Goal: Transaction & Acquisition: Purchase product/service

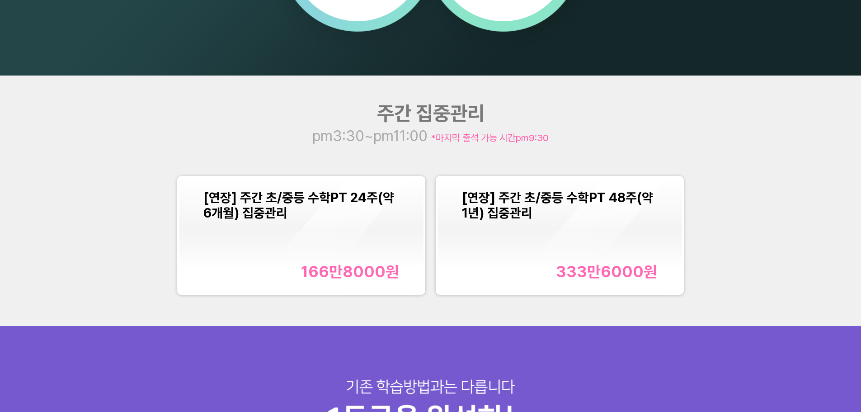
scroll to position [1055, 0]
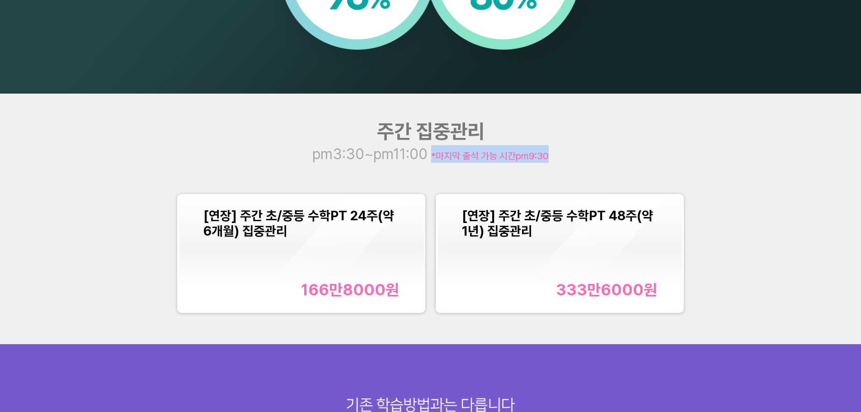
drag, startPoint x: 428, startPoint y: 156, endPoint x: 559, endPoint y: 154, distance: 130.7
click at [559, 154] on div "pm3:30~pm11:00 *마지막 출석 가능 시간 pm9:30" at bounding box center [431, 154] width 345 height 18
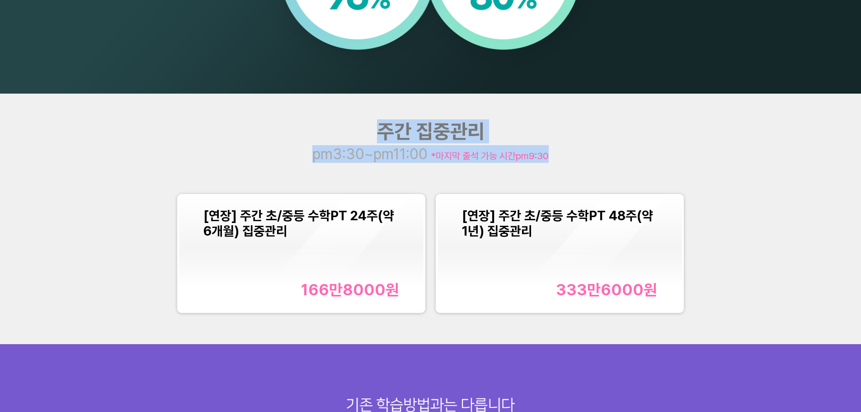
drag, startPoint x: 559, startPoint y: 154, endPoint x: 279, endPoint y: 142, distance: 279.7
click at [279, 142] on div "주간 집중관리 pm3:30~pm11:00 *마지막 출석 가능 시간 pm9:30" at bounding box center [431, 140] width 345 height 43
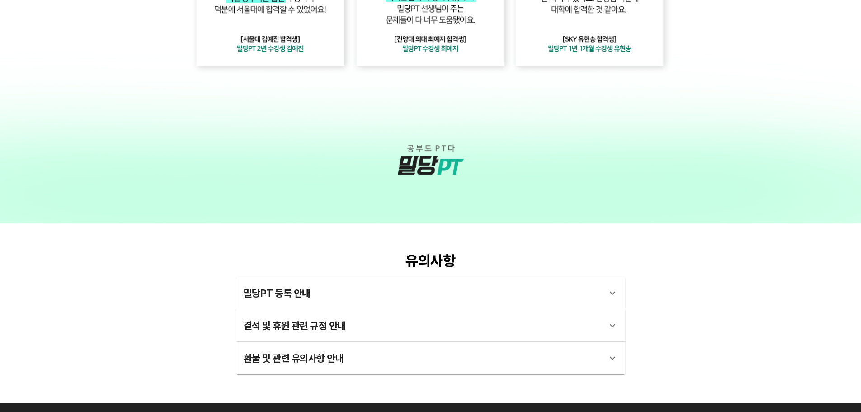
scroll to position [2406, 0]
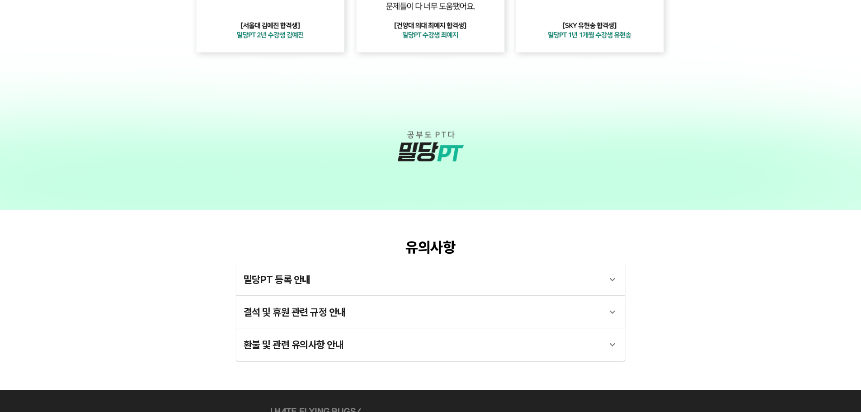
click at [614, 310] on icon at bounding box center [612, 312] width 11 height 11
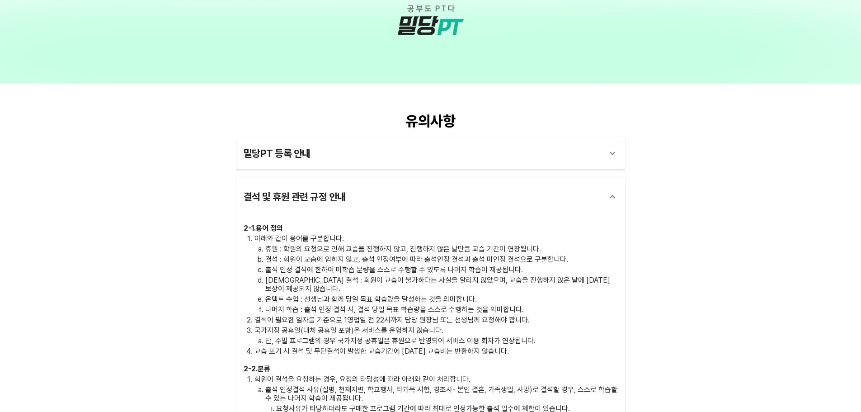
scroll to position [2557, 0]
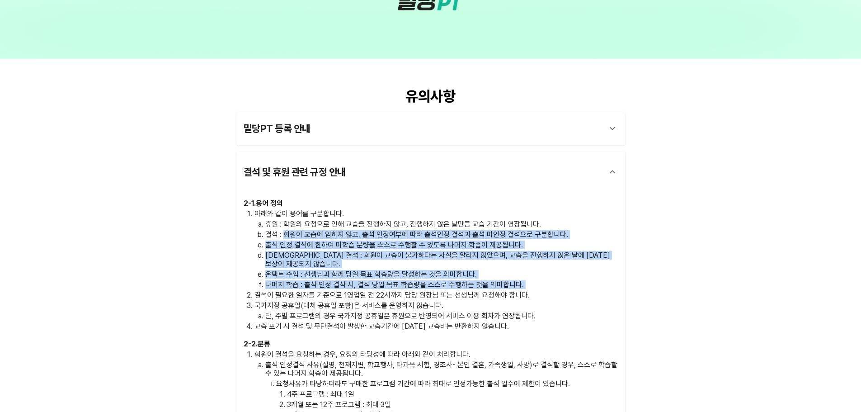
drag, startPoint x: 284, startPoint y: 235, endPoint x: 561, endPoint y: 281, distance: 281.4
click at [561, 281] on ol "아래와 같이 용어를 구분합니다. 휴원 : 학원의 요청으로 인해 교습을 진행하지 않고, 진행하지 않은 날만큼 교습 기간이 연장됩니다. 결석 : …" at bounding box center [431, 269] width 374 height 121
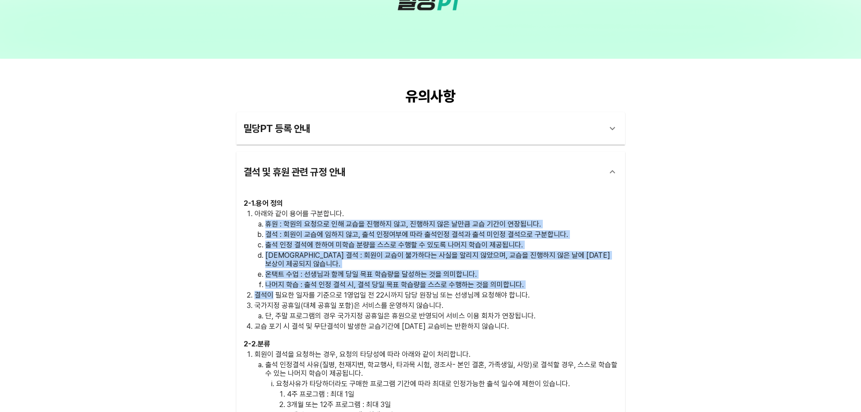
drag, startPoint x: 561, startPoint y: 281, endPoint x: 264, endPoint y: 218, distance: 303.7
click at [264, 218] on ol "아래와 같이 용어를 구분합니다. 휴원 : 학원의 요청으로 인해 교습을 진행하지 않고, 진행하지 않은 날만큼 교습 기간이 연장됩니다. 결석 : …" at bounding box center [431, 269] width 374 height 121
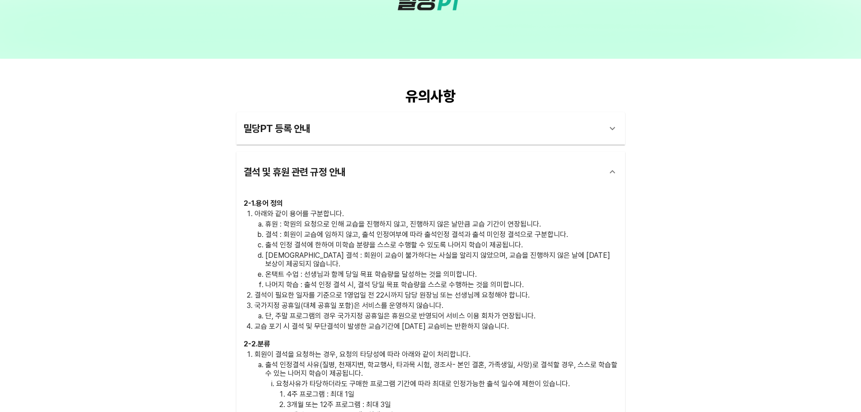
click at [264, 218] on li "아래와 같이 용어를 구분합니다. 휴원 : 학원의 요청으로 인해 교습을 진행하지 않고, 진행하지 않은 날만큼 교습 기간이 연장됩니다. 결석 : …" at bounding box center [437, 249] width 364 height 80
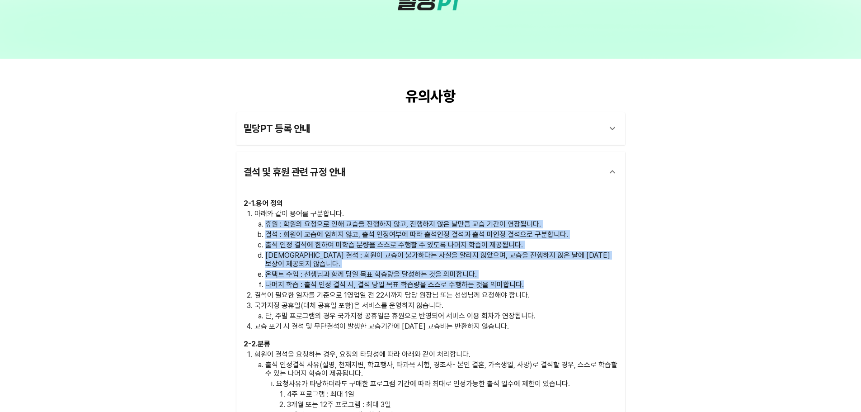
drag, startPoint x: 264, startPoint y: 218, endPoint x: 518, endPoint y: 279, distance: 261.3
click at [518, 279] on li "아래와 같이 용어를 구분합니다. 휴원 : 학원의 요청으로 인해 교습을 진행하지 않고, 진행하지 않은 날만큼 교습 기간이 연장됩니다. 결석 : …" at bounding box center [437, 249] width 364 height 80
click at [518, 280] on p "나머지 학습 : 출석 인정 결석 시, 결석 당일 목표 학습량을 스스로 수행하는 것을 의미합니다." at bounding box center [441, 284] width 353 height 9
drag, startPoint x: 518, startPoint y: 279, endPoint x: 289, endPoint y: 208, distance: 239.6
click at [289, 208] on div "2 - 1 . 용어 정의 아래와 같이 용어를 구분합니다. 휴원 : 학원의 요청으로 인해 교습을 진행하지 않고, 진행하지 않은 날만큼 교습 기간…" at bounding box center [431, 265] width 374 height 133
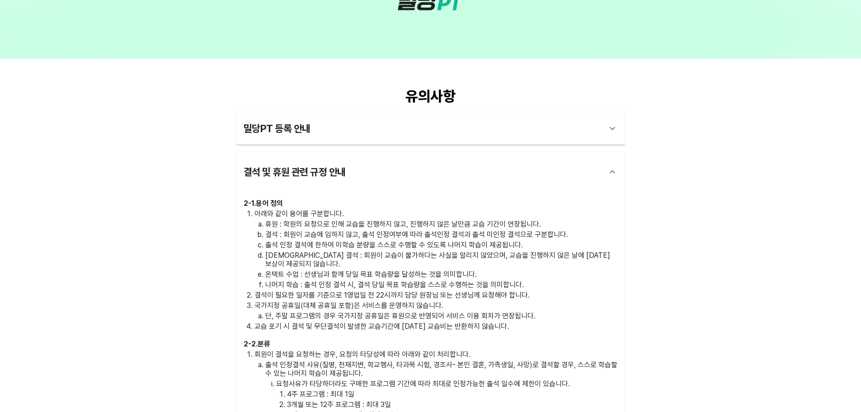
click at [289, 208] on div "2 - 1 . 용어 정의 아래와 같이 용어를 구분합니다. 휴원 : 학원의 요청으로 인해 교습을 진행하지 않고, 진행하지 않은 날만큼 교습 기간…" at bounding box center [431, 265] width 374 height 133
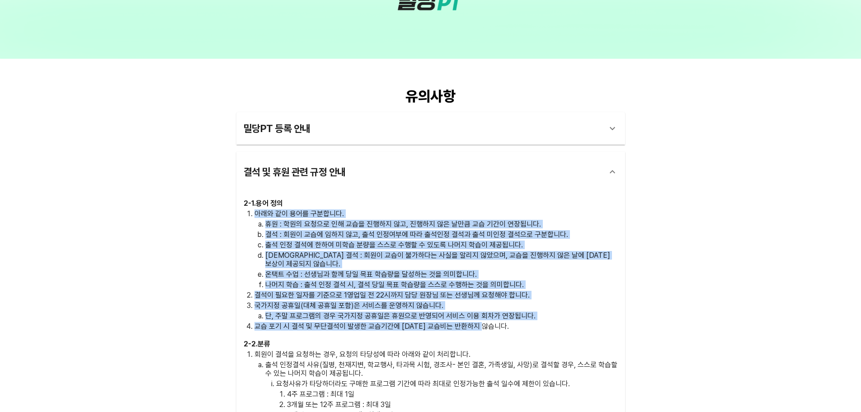
drag, startPoint x: 289, startPoint y: 208, endPoint x: 468, endPoint y: 314, distance: 208.6
click at [468, 314] on div "2 - 1 . 용어 정의 아래와 같이 용어를 구분합니다. 휴원 : 학원의 요청으로 인해 교습을 진행하지 않고, 진행하지 않은 날만큼 교습 기간…" at bounding box center [431, 265] width 374 height 133
click at [468, 322] on p "교습 포기 시 결석 및 무단결석이 발생한 교습기간에 대한 교습비는 반환하지 않습니다." at bounding box center [437, 326] width 364 height 9
drag, startPoint x: 468, startPoint y: 314, endPoint x: 339, endPoint y: 208, distance: 167.4
click at [339, 208] on div "2 - 1 . 용어 정의 아래와 같이 용어를 구분합니다. 휴원 : 학원의 요청으로 인해 교습을 진행하지 않고, 진행하지 않은 날만큼 교습 기간…" at bounding box center [431, 265] width 374 height 133
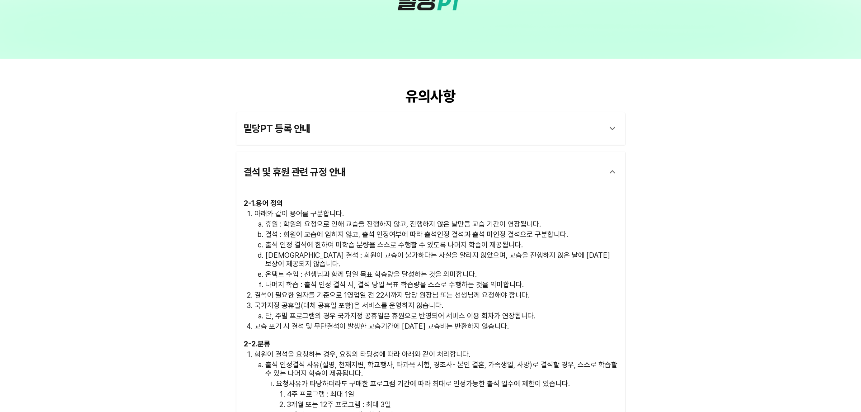
click at [339, 208] on div "2 - 1 . 용어 정의 아래와 같이 용어를 구분합니다. 휴원 : 학원의 요청으로 인해 교습을 진행하지 않고, 진행하지 않은 날만큼 교습 기간…" at bounding box center [431, 265] width 374 height 133
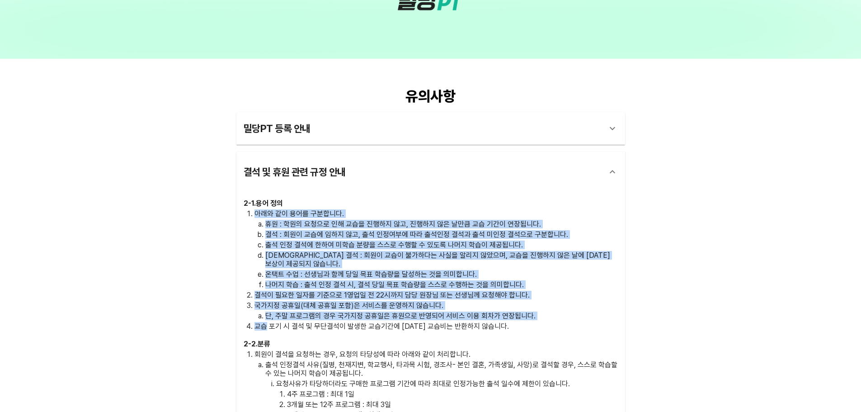
drag, startPoint x: 339, startPoint y: 208, endPoint x: 433, endPoint y: 312, distance: 140.2
click at [433, 312] on div "2 - 1 . 용어 정의 아래와 같이 용어를 구분합니다. 휴원 : 학원의 요청으로 인해 교습을 진행하지 않고, 진행하지 않은 날만큼 교습 기간…" at bounding box center [431, 265] width 374 height 133
click at [433, 312] on ol "아래와 같이 용어를 구분합니다. 휴원 : 학원의 요청으로 인해 교습을 진행하지 않고, 진행하지 않은 날만큼 교습 기간이 연장됩니다. 결석 : …" at bounding box center [431, 269] width 374 height 121
drag, startPoint x: 433, startPoint y: 312, endPoint x: 370, endPoint y: 208, distance: 121.5
click at [370, 208] on div "2 - 1 . 용어 정의 아래와 같이 용어를 구분합니다. 휴원 : 학원의 요청으로 인해 교습을 진행하지 않고, 진행하지 않은 날만큼 교습 기간…" at bounding box center [431, 265] width 374 height 133
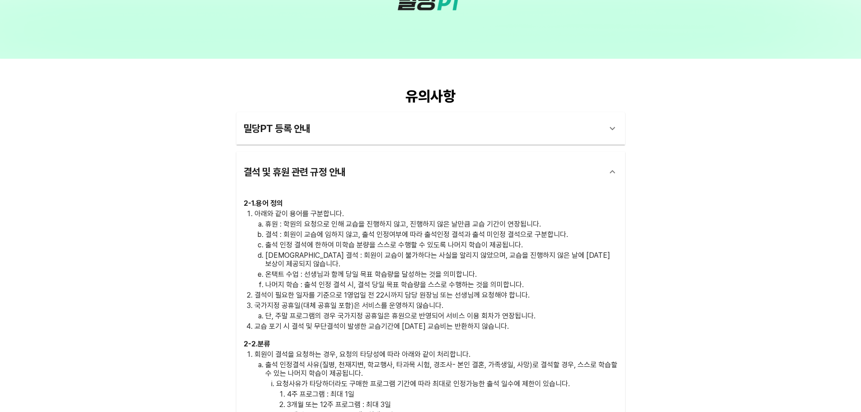
click at [370, 208] on div "2 - 1 . 용어 정의 아래와 같이 용어를 구분합니다. 휴원 : 학원의 요청으로 인해 교습을 진행하지 않고, 진행하지 않은 날만큼 교습 기간…" at bounding box center [431, 265] width 374 height 133
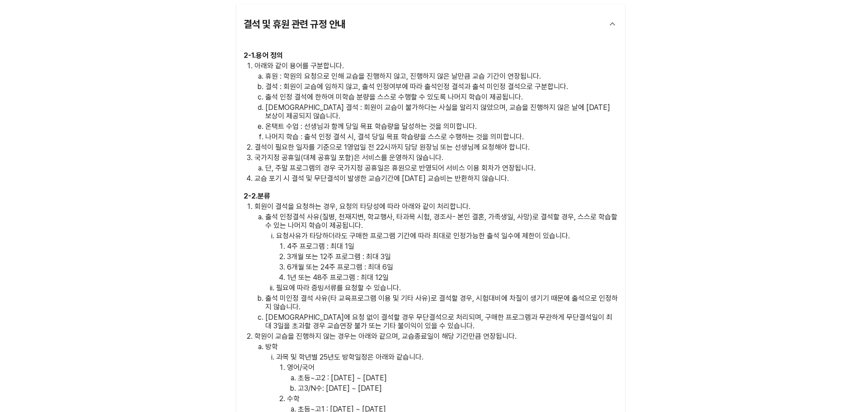
scroll to position [2707, 0]
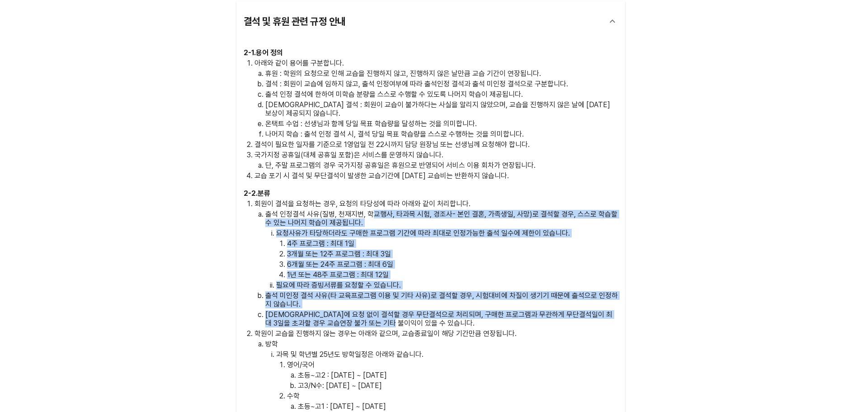
drag, startPoint x: 370, startPoint y: 208, endPoint x: 412, endPoint y: 311, distance: 111.6
click at [412, 311] on ol "출석 인정결석 사유(질병, 천재지변, 학교행사, 타과목 시험, 경조사- 본인 결혼, 가족생일, 사망)로 결석할 경우, 스스로 학습할 수 있는 …" at bounding box center [437, 269] width 364 height 118
click at [412, 311] on p "사전에 요청 없이 결석할 경우 무단결석으로 처리되며, 구매한 프로그램과 무관하게 무단결석일이 최대 3일을 초과할 경우 교습연장 불가 또는 기타…" at bounding box center [441, 318] width 353 height 17
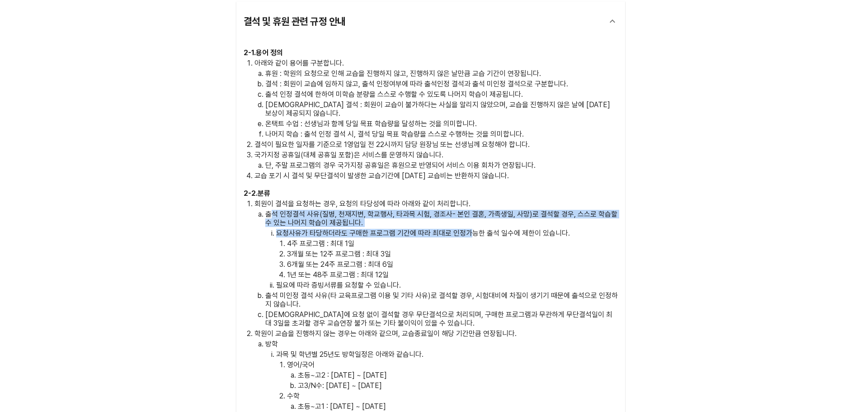
drag, startPoint x: 272, startPoint y: 203, endPoint x: 470, endPoint y: 223, distance: 198.7
click at [470, 223] on li "출석 인정결석 사유(질병, 천재지변, 학교행사, 타과목 시험, 경조사- 본인 결혼, 가족생일, 사망)로 결석할 경우, 스스로 학습할 수 있는 …" at bounding box center [441, 250] width 353 height 80
click at [470, 229] on p "요청사유가 타당하더라도 구매한 프로그램 기간에 따라 최대로 인정가능한 출석 일수에 제한이 있습니다." at bounding box center [447, 233] width 342 height 9
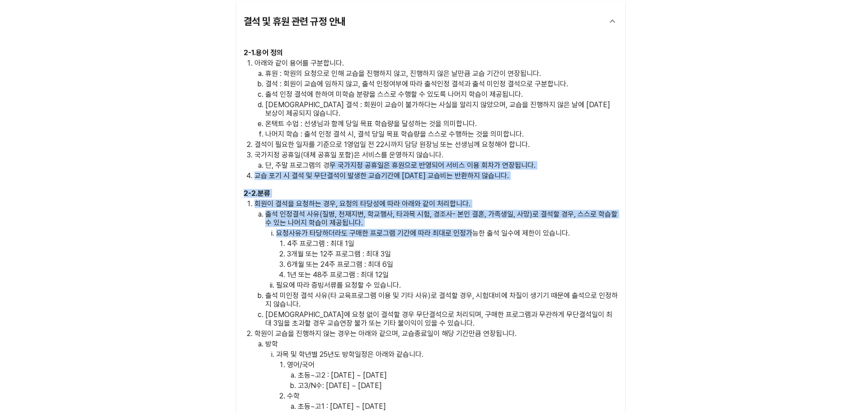
drag, startPoint x: 470, startPoint y: 223, endPoint x: 332, endPoint y: 159, distance: 152.3
click at [332, 159] on div "2 - 1 . 용어 정의 아래와 같이 용어를 구분합니다. 휴원 : 학원의 요청으로 인해 교습을 진행하지 않고, 진행하지 않은 날만큼 교습 기간…" at bounding box center [431, 317] width 374 height 538
click at [331, 161] on p "단, 주말 프로그램의 경우 국가지정 공휴일은 휴원으로 반영되어 서비스 이용 회차가 연장됩니다." at bounding box center [441, 165] width 353 height 9
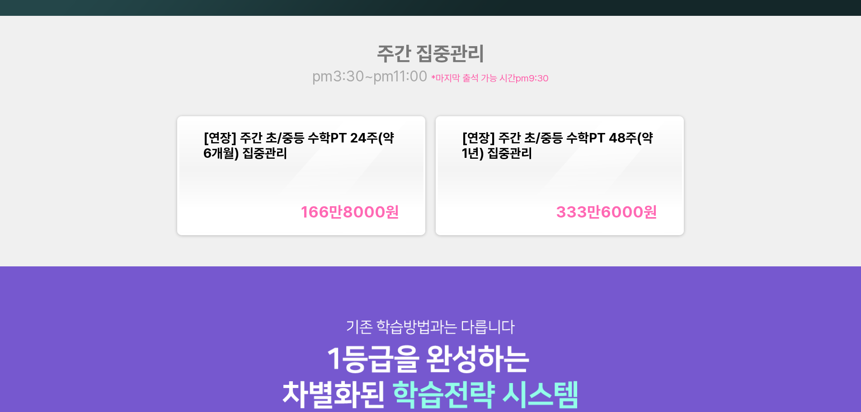
scroll to position [1087, 0]
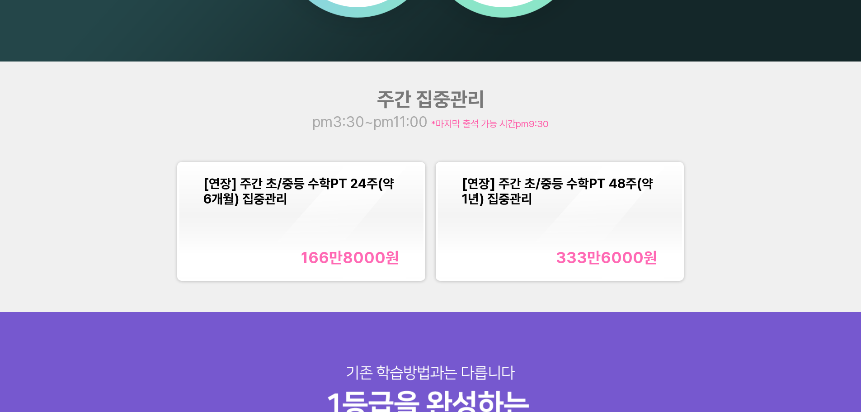
click at [350, 202] on div "[연장] 주간 초/중등 수학PT 24주(약 6개월) 집중관리" at bounding box center [301, 191] width 196 height 31
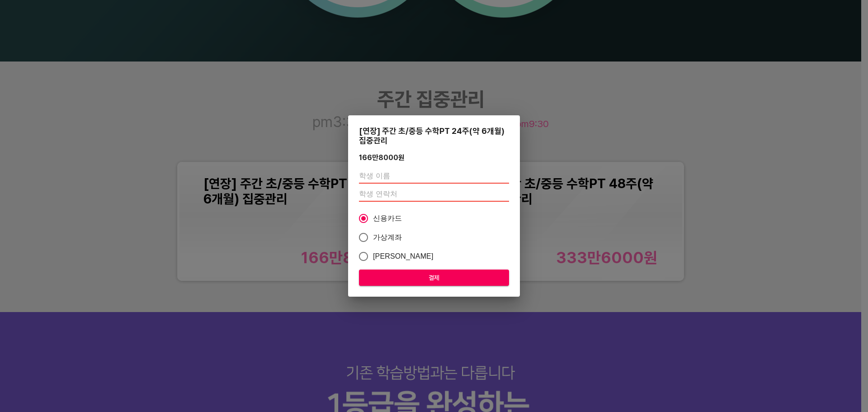
click at [396, 175] on input "text" at bounding box center [434, 176] width 150 height 14
type input "q"
type input "[PERSON_NAME]"
click at [401, 194] on input "number" at bounding box center [434, 194] width 150 height 14
type input "01067187590"
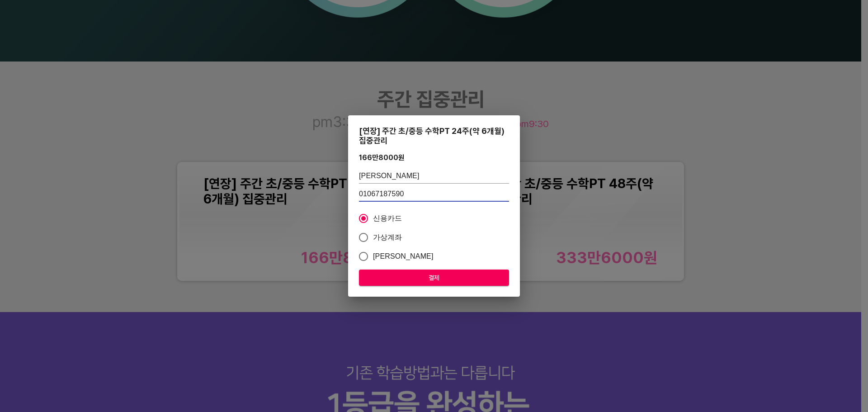
click at [422, 279] on span "결제" at bounding box center [434, 277] width 136 height 11
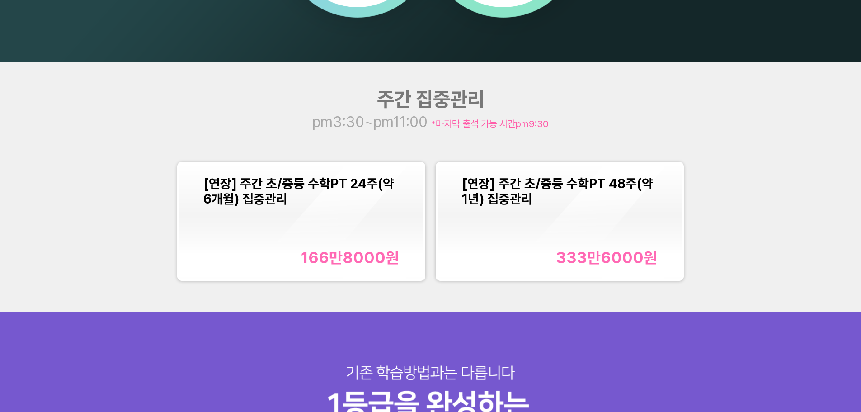
click at [339, 216] on div "[연장] 주간 초/중등 수학PT 24주(약 6개월) 집중관리 166만8000 원" at bounding box center [301, 221] width 196 height 91
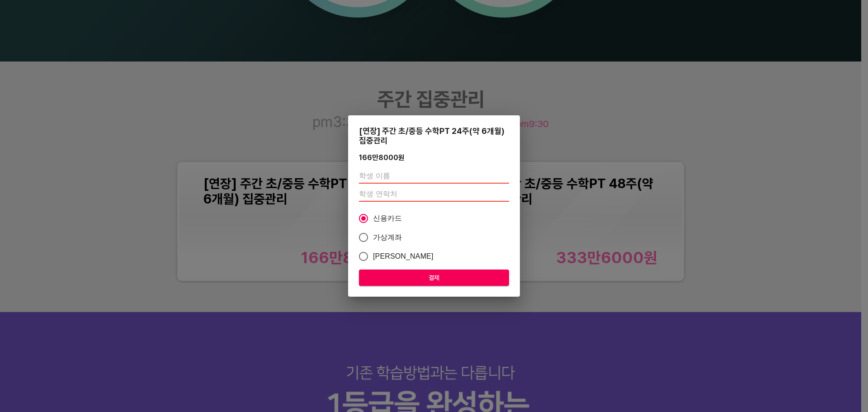
click at [395, 176] on input "text" at bounding box center [434, 176] width 150 height 14
type input "[PERSON_NAME]"
click at [406, 192] on input "number" at bounding box center [434, 194] width 150 height 14
type input "01067187590"
click at [439, 279] on span "결제" at bounding box center [434, 277] width 136 height 11
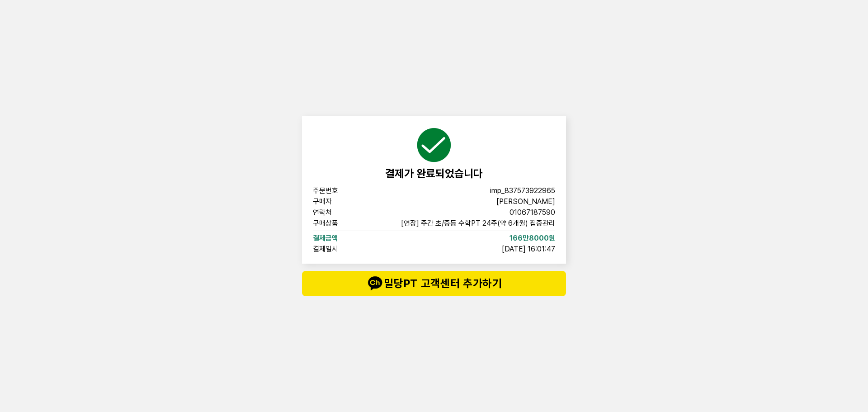
drag, startPoint x: 638, startPoint y: 248, endPoint x: 234, endPoint y: 147, distance: 416.3
click at [234, 147] on div "결제가 완료되었습니다 주문번호 imp_[PHONE_NUMBER] 구매자 백지훈 연락처 01067187590 구매상품 [연장] 주간 초/중등 수…" at bounding box center [434, 206] width 868 height 412
drag, startPoint x: 234, startPoint y: 147, endPoint x: 568, endPoint y: 257, distance: 351.8
click at [568, 257] on div "결제가 완료되었습니다 주문번호 imp_[PHONE_NUMBER] 구매자 백지훈 연락처 01067187590 구매상품 [연장] 주간 초/중등 수…" at bounding box center [434, 206] width 868 height 412
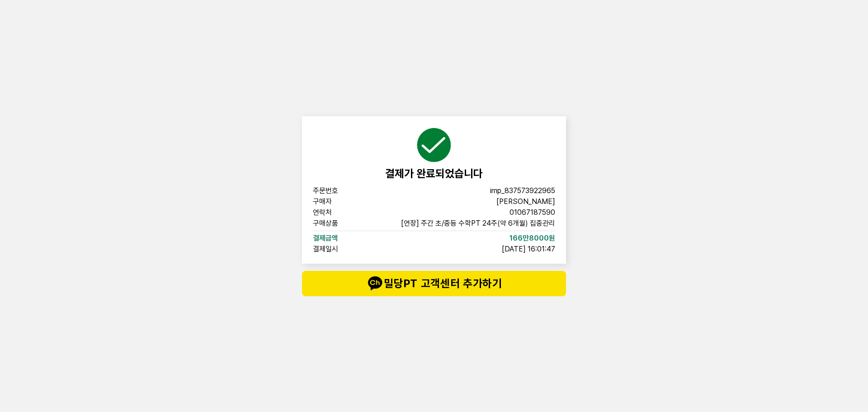
click at [568, 257] on div "결제가 완료되었습니다 주문번호 imp_[PHONE_NUMBER] 구매자 백지훈 연락처 01067187590 구매상품 [연장] 주간 초/중등 수…" at bounding box center [433, 206] width 271 height 412
drag, startPoint x: 568, startPoint y: 257, endPoint x: 203, endPoint y: 135, distance: 384.7
click at [203, 135] on div "결제가 완료되었습니다 주문번호 imp_[PHONE_NUMBER] 구매자 백지훈 연락처 01067187590 구매상품 [연장] 주간 초/중등 수…" at bounding box center [434, 206] width 868 height 412
